Goal: Task Accomplishment & Management: Manage account settings

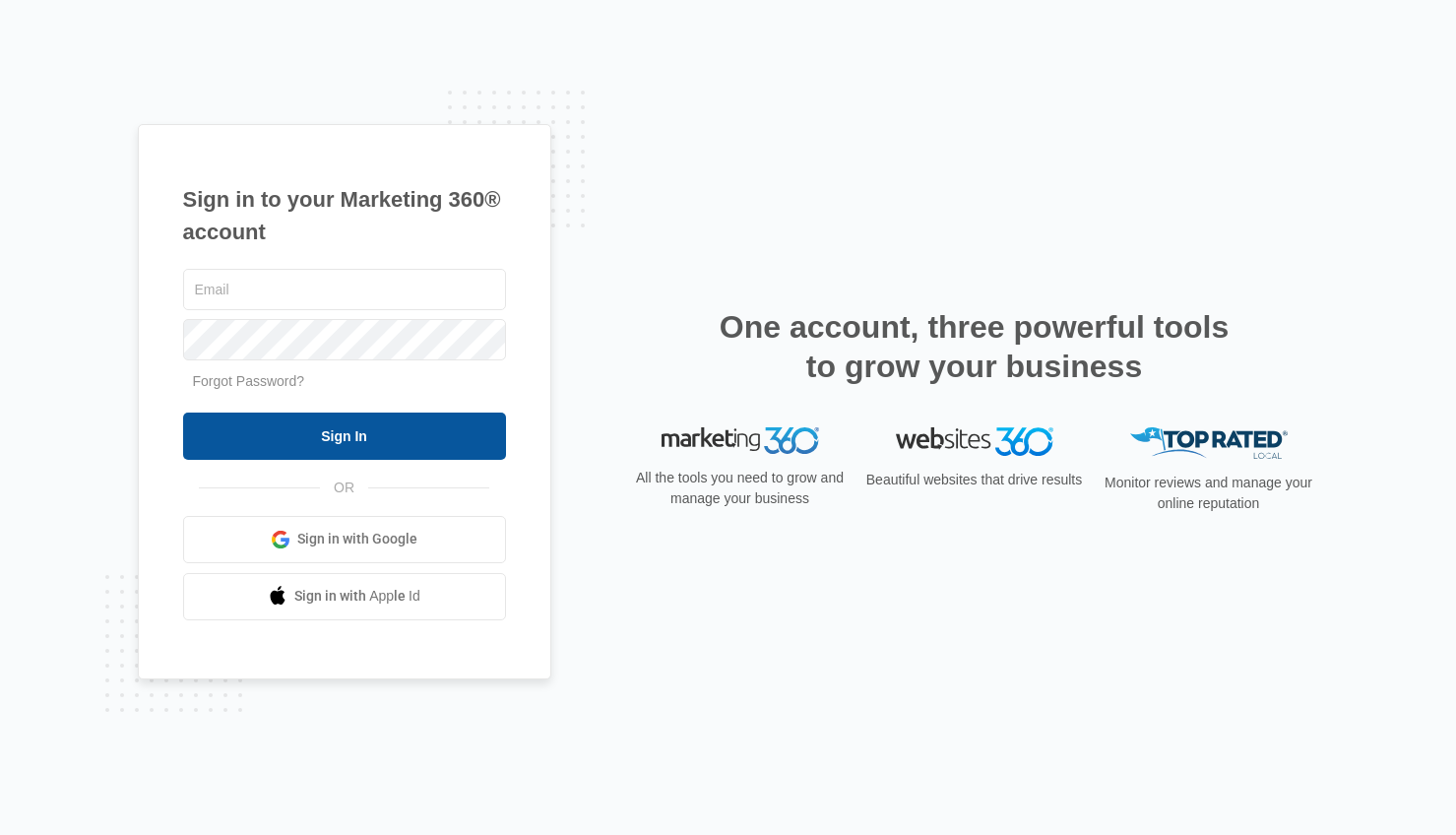
type input "[EMAIL_ADDRESS][DOMAIN_NAME]"
click at [448, 442] on input "Sign In" at bounding box center [344, 436] width 323 height 47
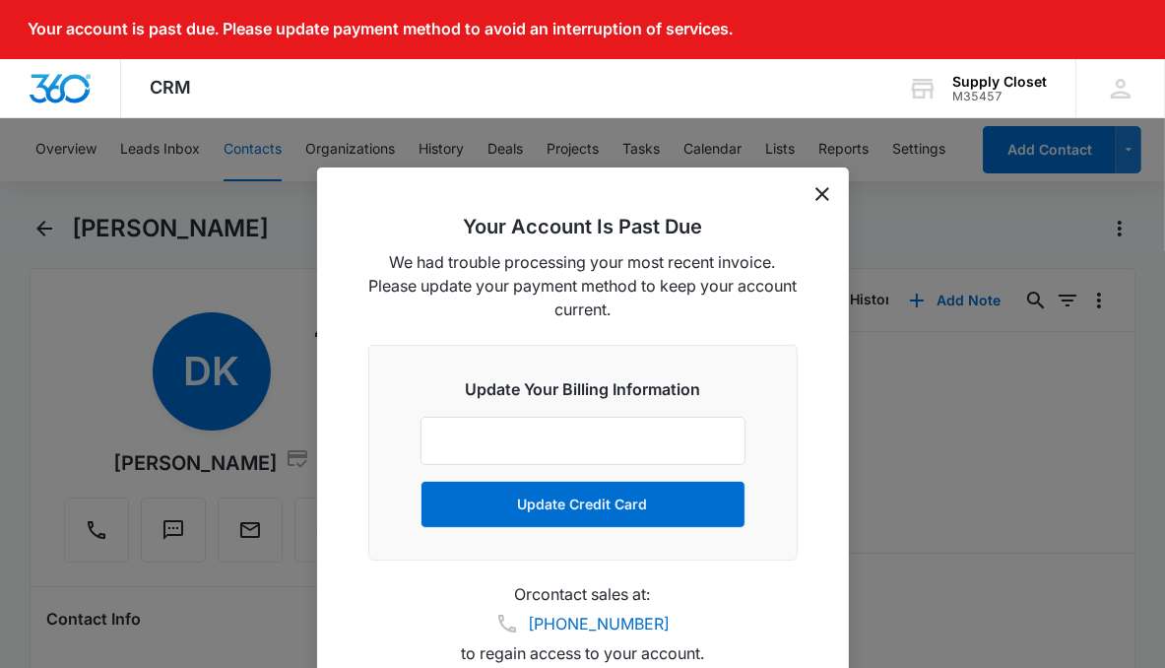
click at [823, 200] on icon "dismiss this dialog" at bounding box center [822, 194] width 14 height 14
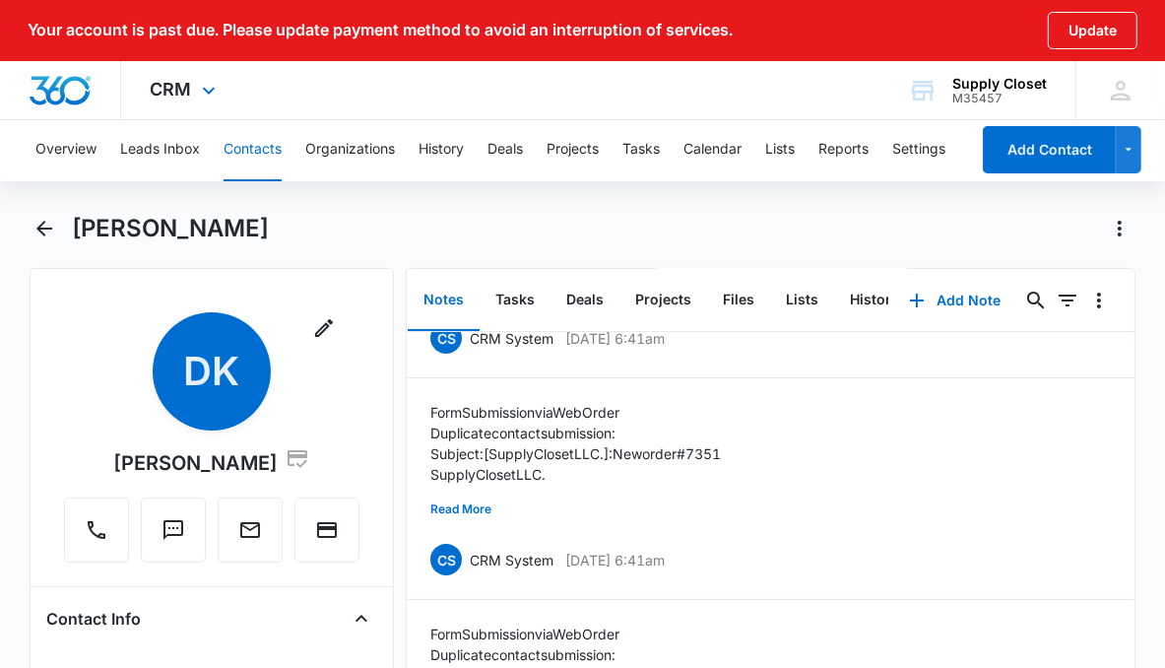
scroll to position [176, 0]
